Goal: Navigation & Orientation: Find specific page/section

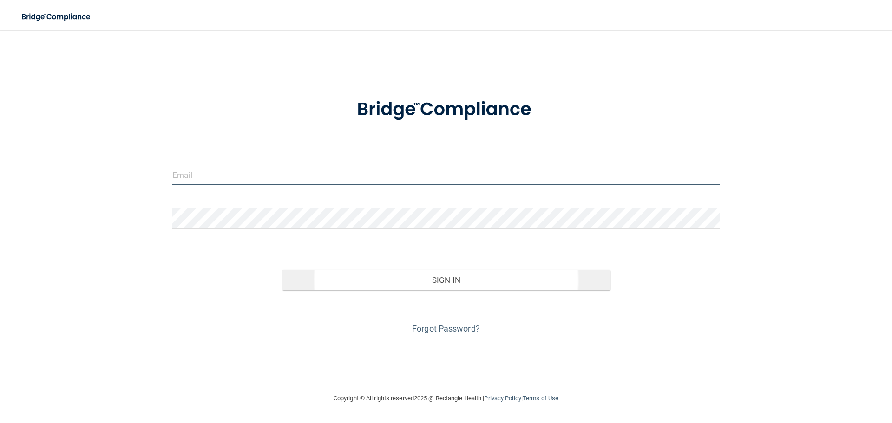
type input "[EMAIL_ADDRESS][DOMAIN_NAME]"
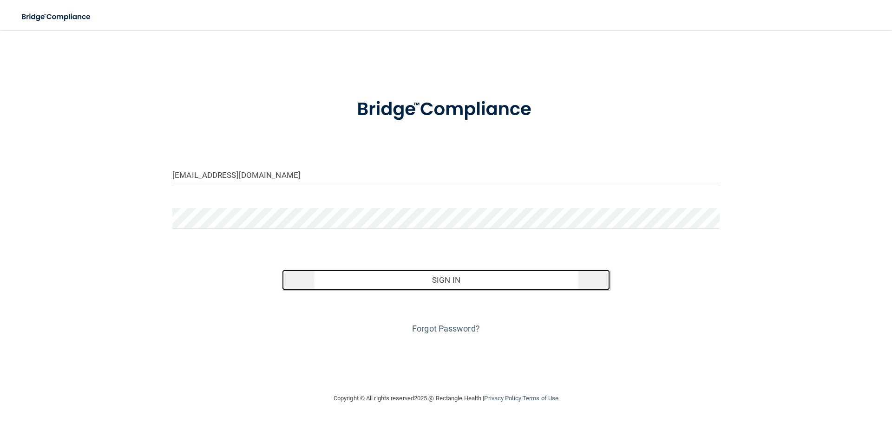
click at [423, 283] on button "Sign In" at bounding box center [446, 280] width 328 height 20
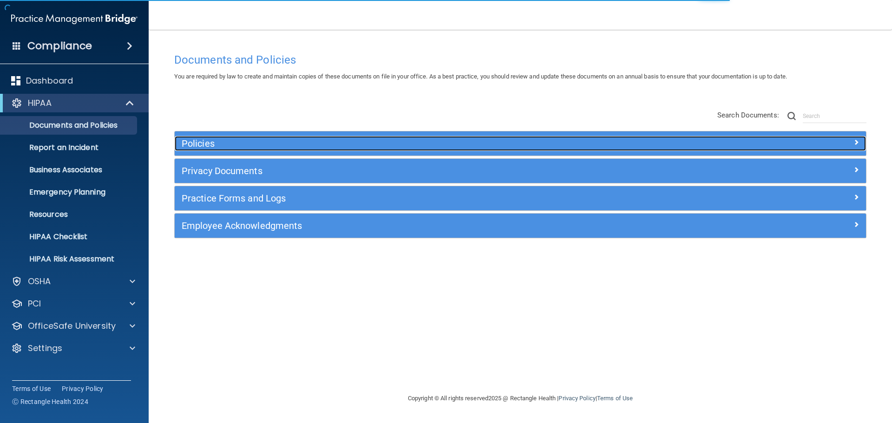
click at [265, 144] on h5 "Policies" at bounding box center [434, 143] width 504 height 10
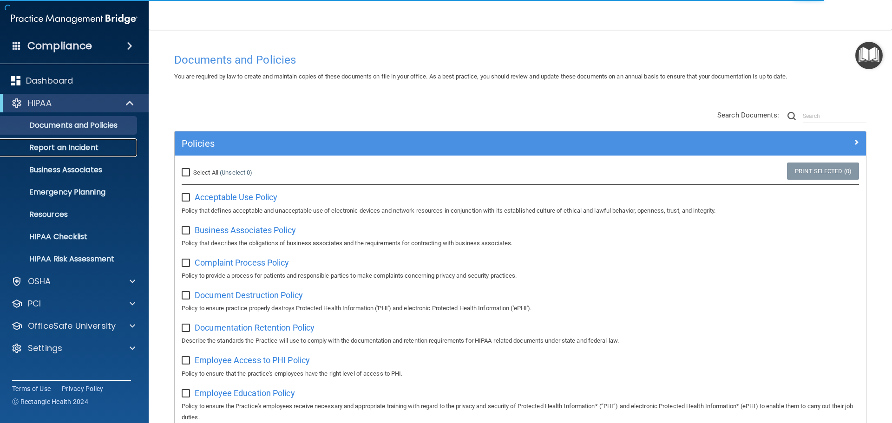
click at [78, 147] on p "Report an Incident" at bounding box center [69, 147] width 127 height 9
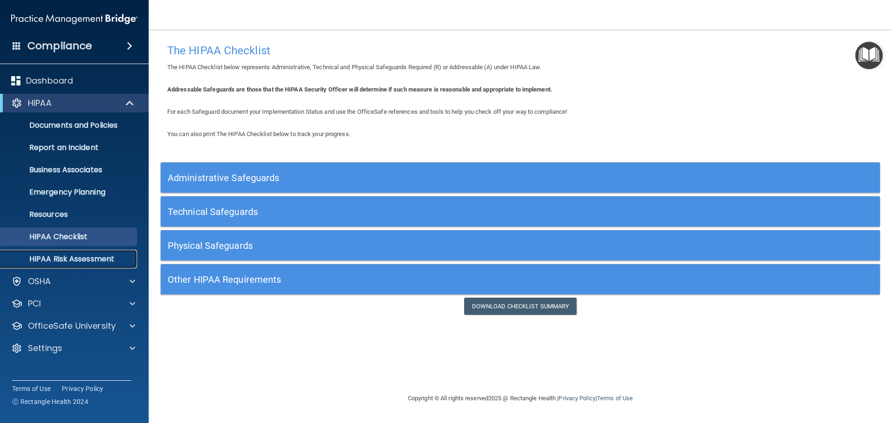
click at [83, 260] on p "HIPAA Risk Assessment" at bounding box center [69, 258] width 127 height 9
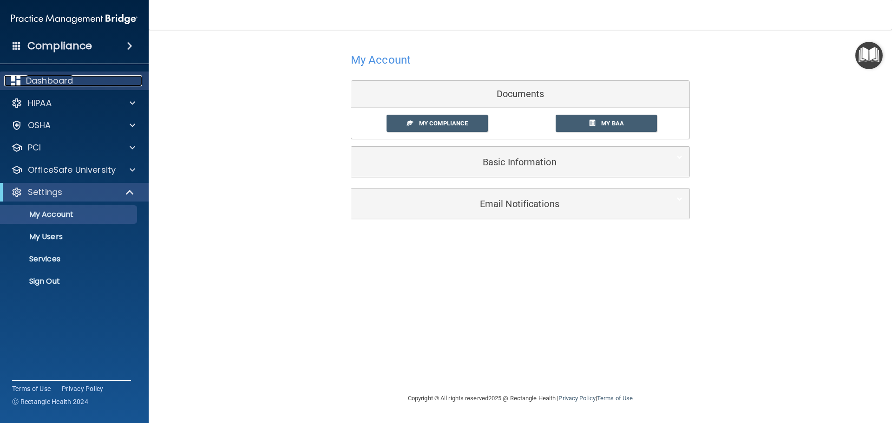
click at [97, 80] on div "Dashboard" at bounding box center [61, 80] width 115 height 11
